Goal: Navigation & Orientation: Find specific page/section

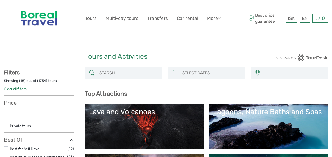
select select
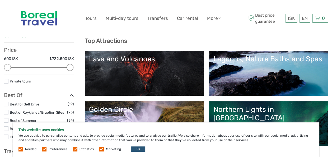
scroll to position [79, 0]
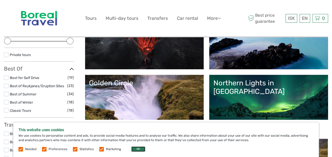
click at [136, 149] on button "OK" at bounding box center [138, 148] width 14 height 5
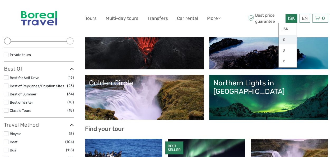
click at [285, 38] on link "€" at bounding box center [287, 39] width 18 height 9
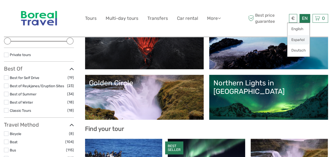
click at [299, 40] on link "Español" at bounding box center [298, 39] width 22 height 9
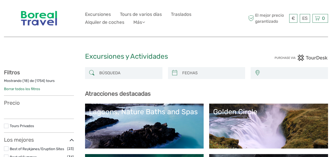
select select
